Goal: Browse casually

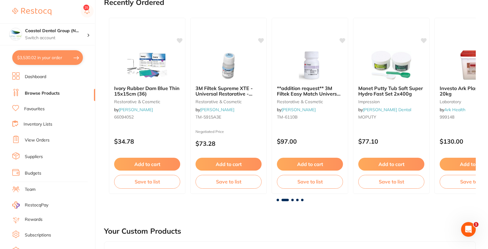
scroll to position [0, 372]
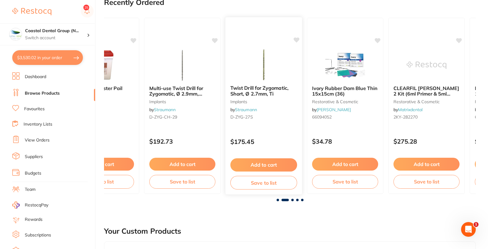
click at [295, 40] on icon at bounding box center [297, 39] width 6 height 5
click at [295, 41] on icon at bounding box center [297, 39] width 6 height 5
click at [214, 40] on icon at bounding box center [215, 39] width 6 height 5
click at [292, 200] on span at bounding box center [292, 200] width 2 height 2
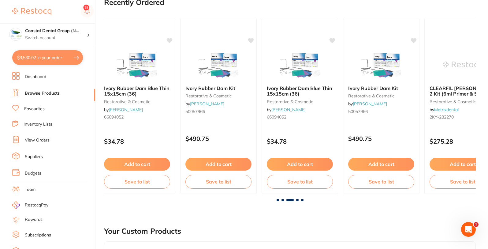
scroll to position [0, 744]
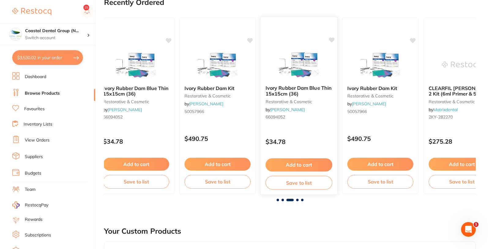
click at [330, 41] on icon at bounding box center [332, 39] width 6 height 5
click at [249, 40] on icon at bounding box center [251, 39] width 6 height 5
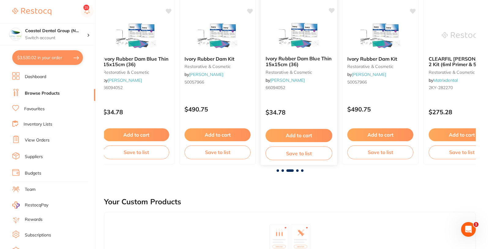
scroll to position [184, 0]
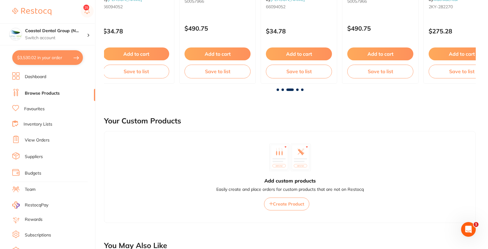
click at [296, 89] on span at bounding box center [297, 89] width 2 height 2
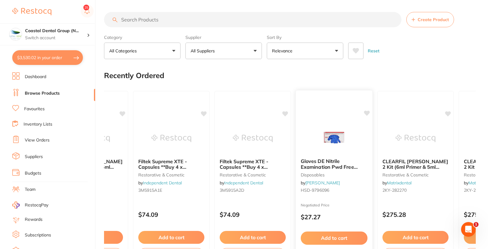
scroll to position [0, 0]
click at [368, 114] on icon at bounding box center [367, 113] width 6 height 5
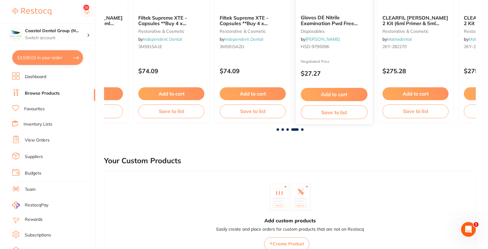
scroll to position [147, 0]
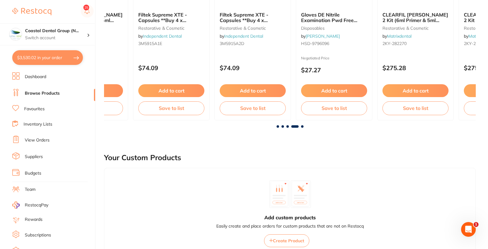
click at [277, 125] on span at bounding box center [278, 126] width 2 height 2
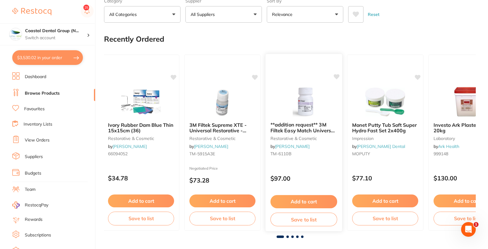
scroll to position [0, 0]
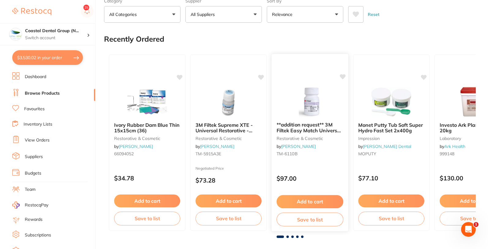
click at [342, 77] on icon at bounding box center [343, 76] width 6 height 5
click at [259, 77] on icon at bounding box center [262, 76] width 6 height 5
click at [260, 77] on icon at bounding box center [262, 76] width 6 height 5
